Goal: Task Accomplishment & Management: Manage account settings

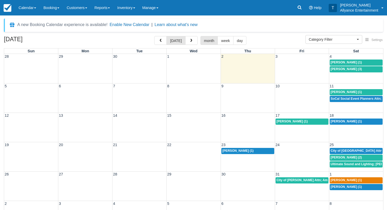
select select
click at [349, 67] on span "Evelin Molina (3)" at bounding box center [346, 69] width 31 height 4
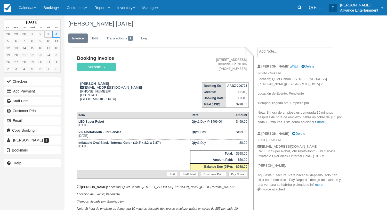
click at [290, 66] on link "Edit" at bounding box center [294, 66] width 9 height 4
type textarea "Location; Quiet Canon - 901 Bella Verde Dr, Montebello, CA 90640. Crystal Ball …"
checkbox input "true"
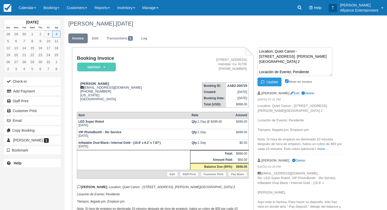
drag, startPoint x: 309, startPoint y: 65, endPoint x: 257, endPoint y: 67, distance: 51.8
click at [257, 67] on div "Location; Quiet Canon - 901 Bella Verde Dr, Montebello, CA 90640. Crystal Ball …" at bounding box center [300, 134] width 95 height 175
type textarea "Location; Quiet Canon - [STREET_ADDRESS]. [PERSON_NAME][GEOGRAPHIC_DATA] 2 Tiem…"
click at [268, 82] on button "Update" at bounding box center [269, 82] width 24 height 9
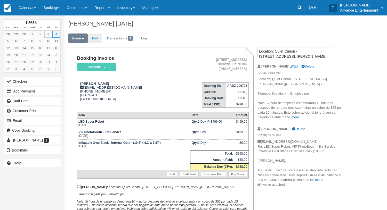
click at [100, 40] on link "Edit" at bounding box center [95, 39] width 14 height 10
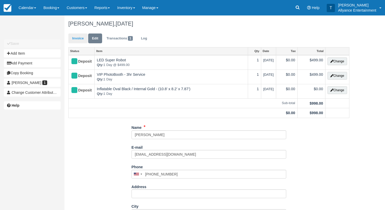
click at [82, 37] on link "Invoice" at bounding box center [77, 39] width 19 height 10
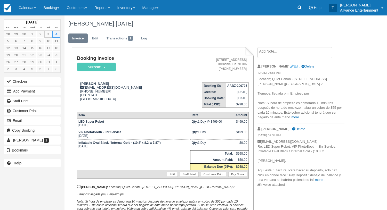
click at [290, 66] on link "Edit" at bounding box center [294, 66] width 9 height 4
type textarea "Location; Quiet Canon - 901 Bella Verde Dr, Montebello, CA 90640. Crystal Ball …"
checkbox input "true"
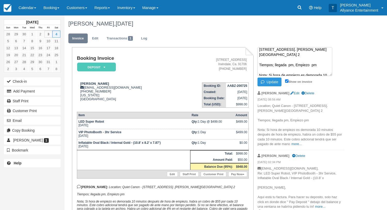
scroll to position [7, 0]
click at [274, 58] on textarea "Location; Quiet Canon - 901 Bella Verde Dr, Montebello, CA 90640. Crystal Ball …" at bounding box center [294, 61] width 75 height 29
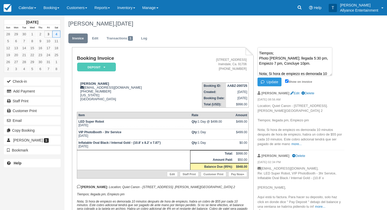
scroll to position [20, 0]
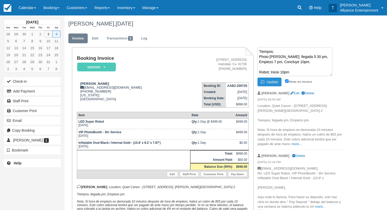
click at [276, 80] on button "Update" at bounding box center [269, 82] width 24 height 9
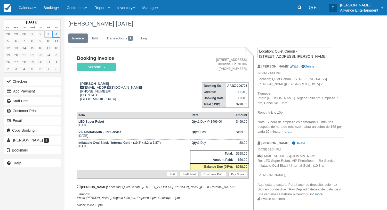
scroll to position [0, 0]
click at [290, 67] on link "Edit" at bounding box center [294, 66] width 9 height 4
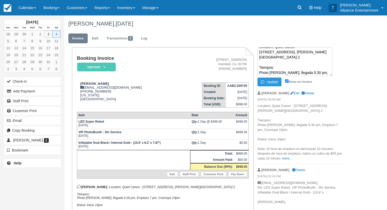
scroll to position [7, 0]
click at [277, 60] on textarea "Location; Quiet Canon - 901 Bella Verde Dr, Montebello, CA 90640. Crystal Ball …" at bounding box center [294, 61] width 75 height 29
type textarea "Location; Quiet Canon - 901 Bella Verde Dr, Montebello, CA 90640. Crystal Ball …"
click at [273, 81] on button "Update" at bounding box center [269, 82] width 24 height 9
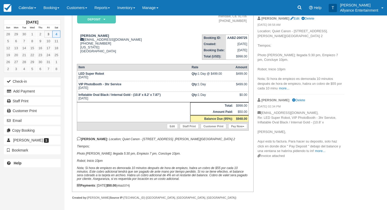
scroll to position [48, 0]
click at [43, 119] on button "Email" at bounding box center [32, 121] width 57 height 8
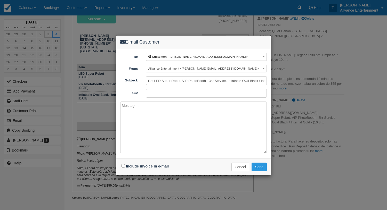
click at [123, 166] on input "Include invoice in e-mail" at bounding box center [122, 165] width 3 height 3
checkbox input "true"
click at [136, 133] on textarea at bounding box center [193, 128] width 146 height 52
type textarea "Hola Evelin, Aqui esta factura con detalles Tony B"
click at [259, 165] on button "Send" at bounding box center [258, 167] width 15 height 9
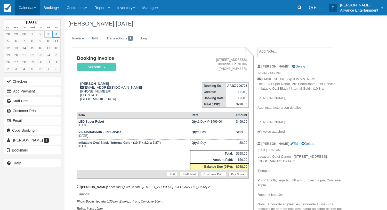
click at [27, 10] on link "Calendar" at bounding box center [27, 7] width 25 height 15
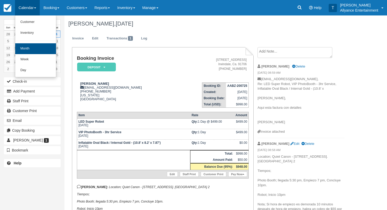
click at [26, 47] on link "Month" at bounding box center [35, 48] width 41 height 11
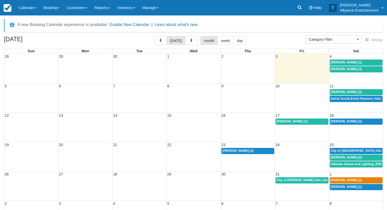
select select
click at [188, 43] on button "button" at bounding box center [191, 40] width 12 height 9
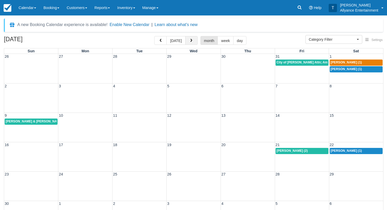
click at [188, 43] on button "button" at bounding box center [191, 40] width 12 height 9
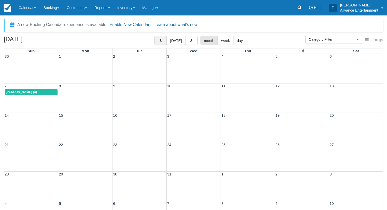
click at [162, 40] on span "button" at bounding box center [161, 41] width 4 height 4
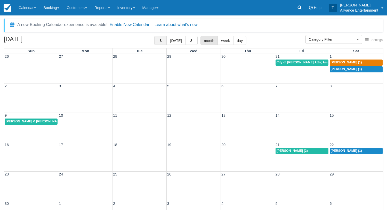
click at [162, 40] on span "button" at bounding box center [161, 41] width 4 height 4
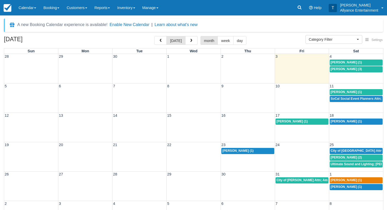
click at [339, 62] on span "Blanca Munguia (1)" at bounding box center [346, 63] width 31 height 4
